Goal: Obtain resource: Download file/media

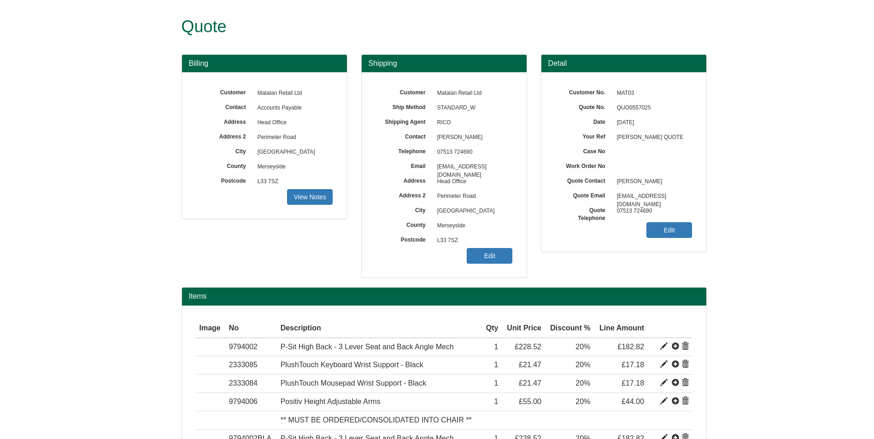
scroll to position [149, 0]
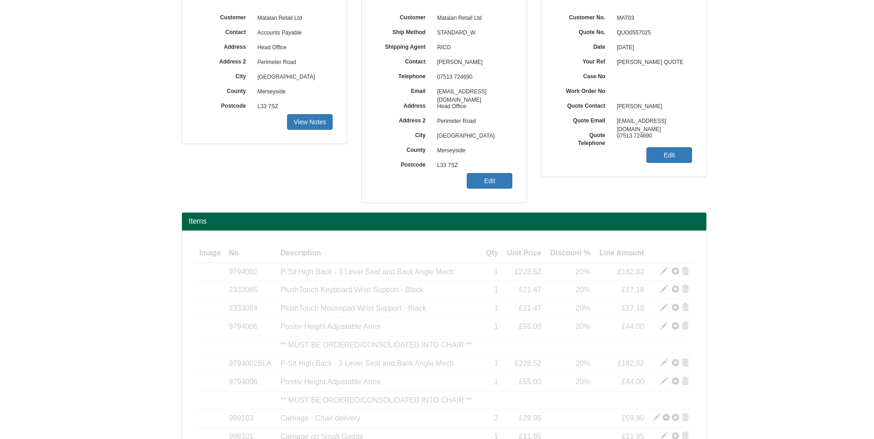
scroll to position [138, 0]
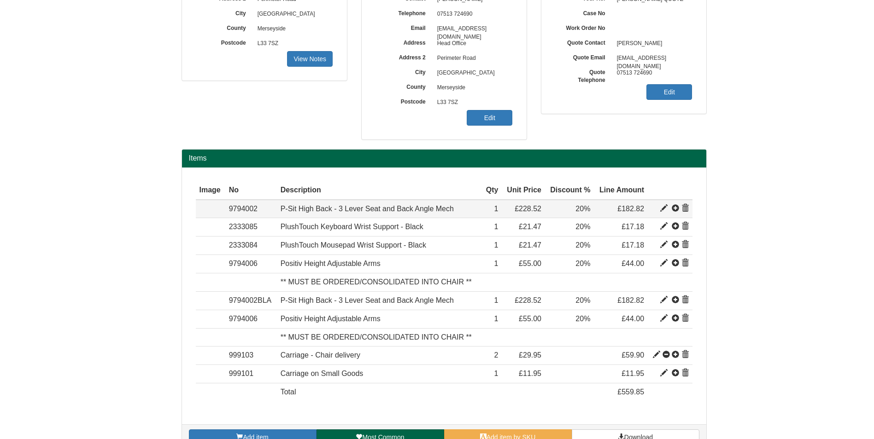
click at [684, 205] on span at bounding box center [684, 208] width 7 height 7
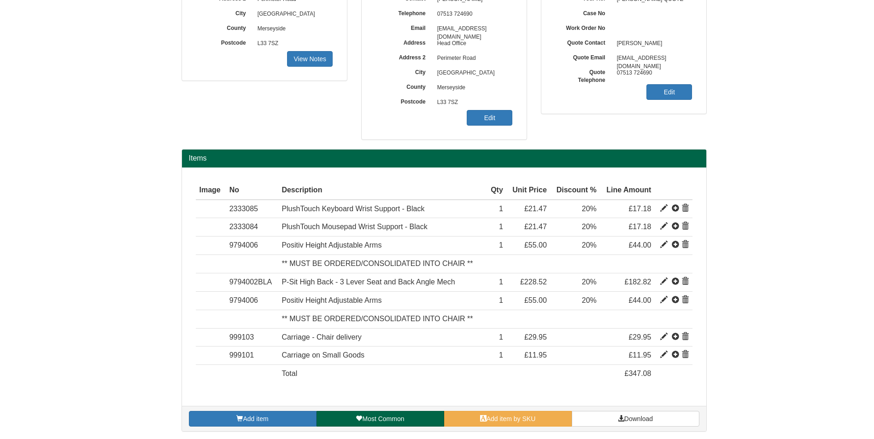
click at [685, 208] on span at bounding box center [684, 208] width 7 height 7
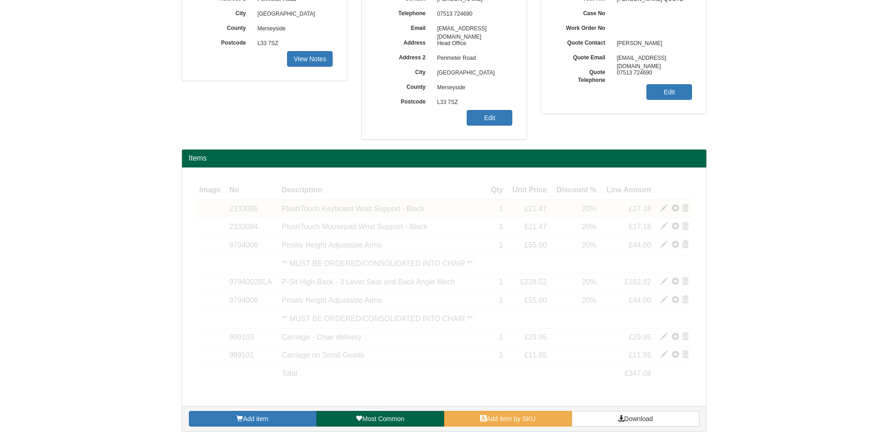
scroll to position [122, 0]
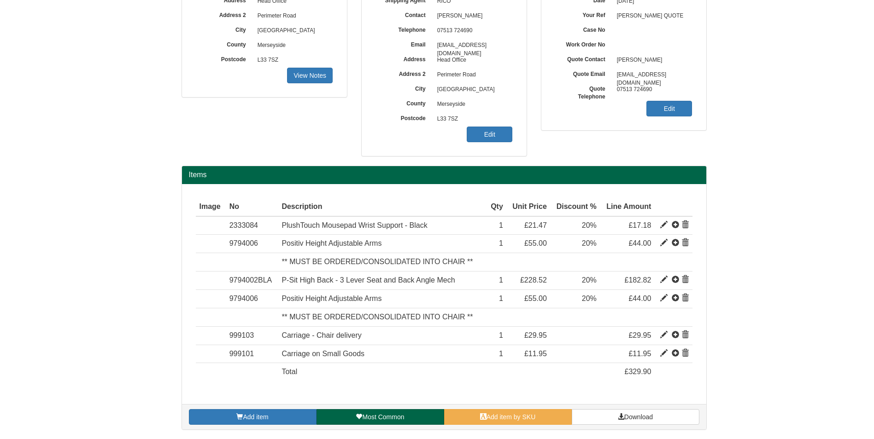
click at [685, 208] on span at bounding box center [673, 207] width 30 height 11
click at [683, 222] on span at bounding box center [684, 225] width 7 height 7
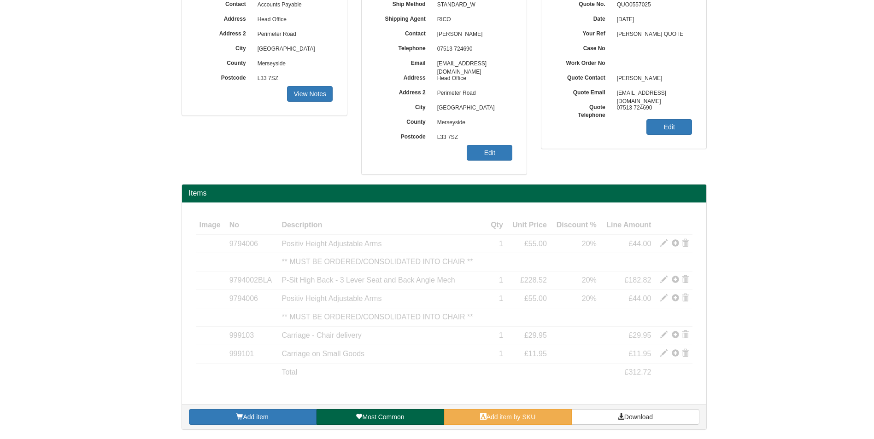
scroll to position [103, 0]
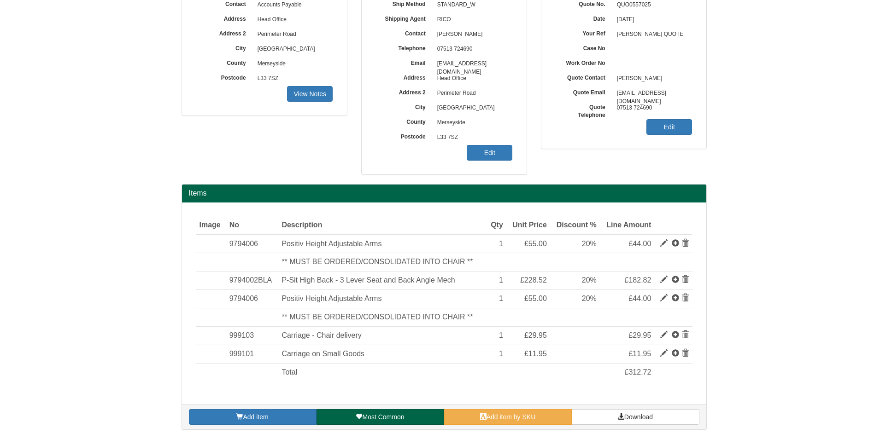
click at [686, 228] on span at bounding box center [673, 225] width 30 height 11
click at [684, 243] on span at bounding box center [684, 243] width 7 height 7
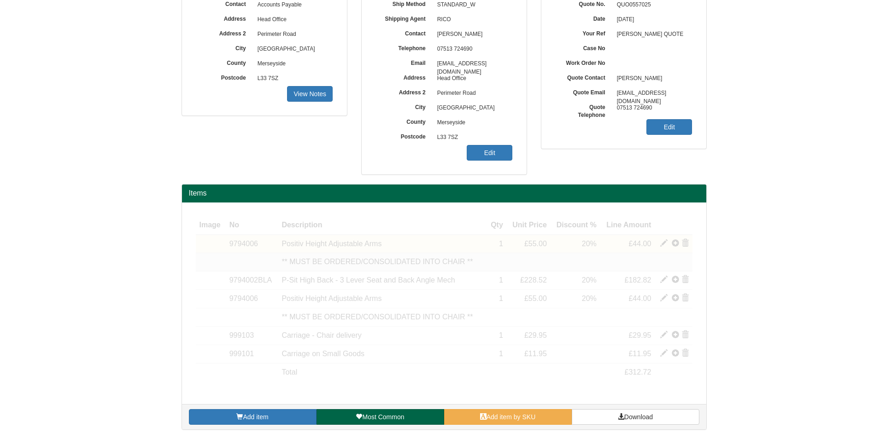
scroll to position [48, 0]
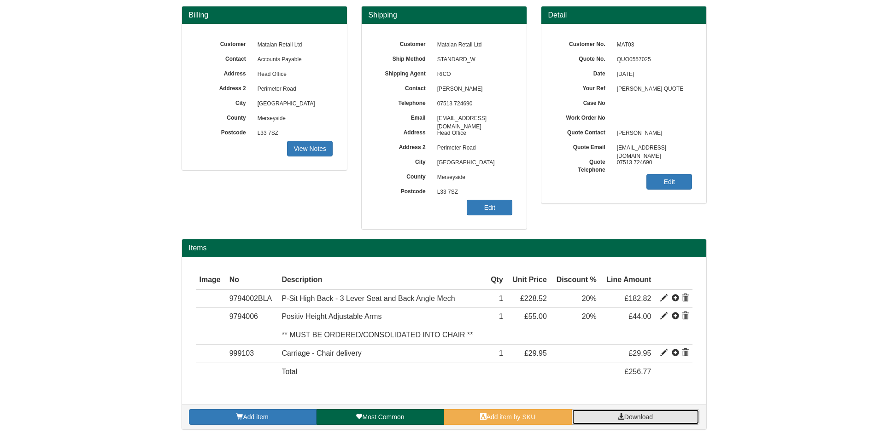
click at [631, 418] on span "Download" at bounding box center [638, 417] width 29 height 7
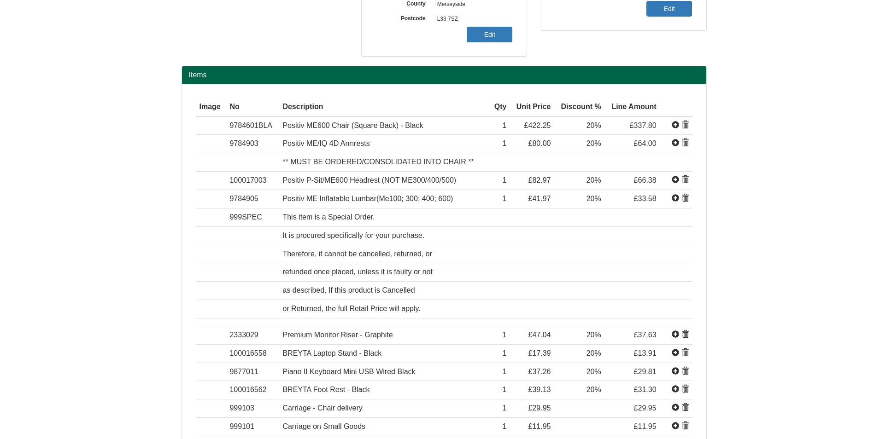
scroll to position [276, 0]
